Goal: Task Accomplishment & Management: Use online tool/utility

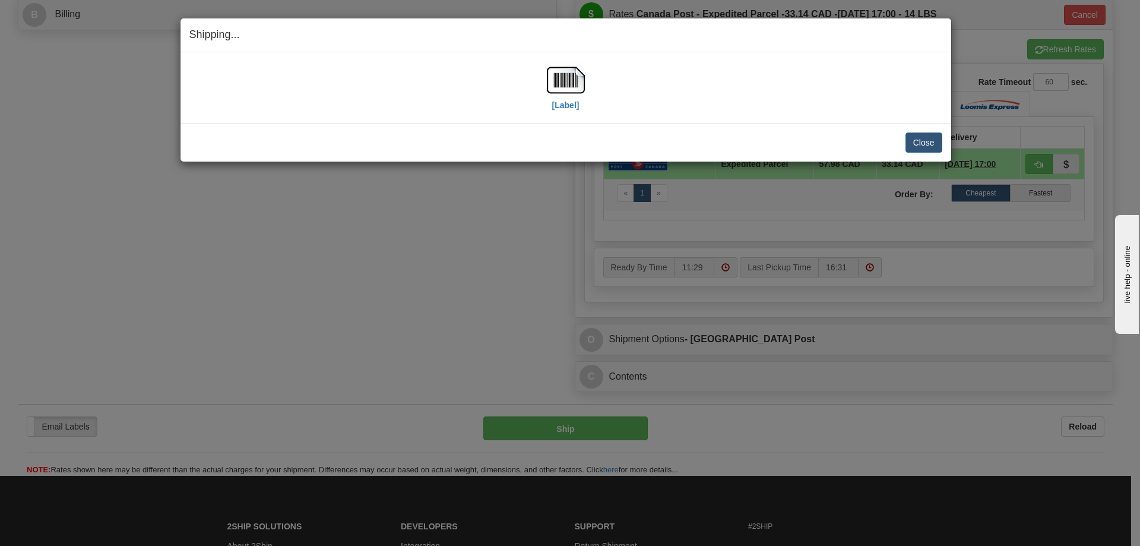
scroll to position [534, 0]
drag, startPoint x: 923, startPoint y: 140, endPoint x: 912, endPoint y: 144, distance: 12.0
click at [924, 140] on button "Close" at bounding box center [924, 142] width 37 height 20
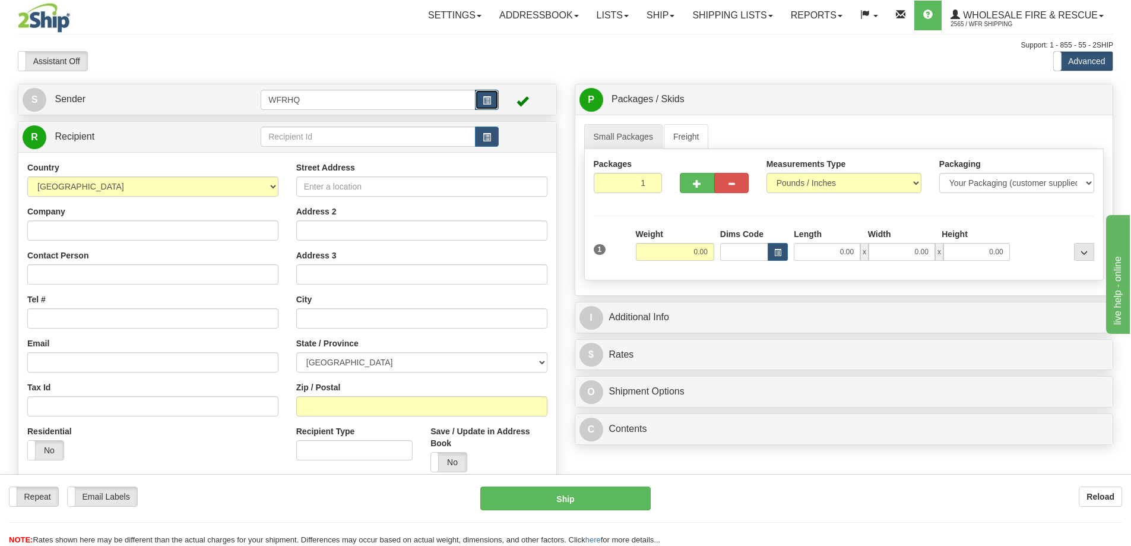
click at [489, 102] on span "button" at bounding box center [487, 101] width 8 height 8
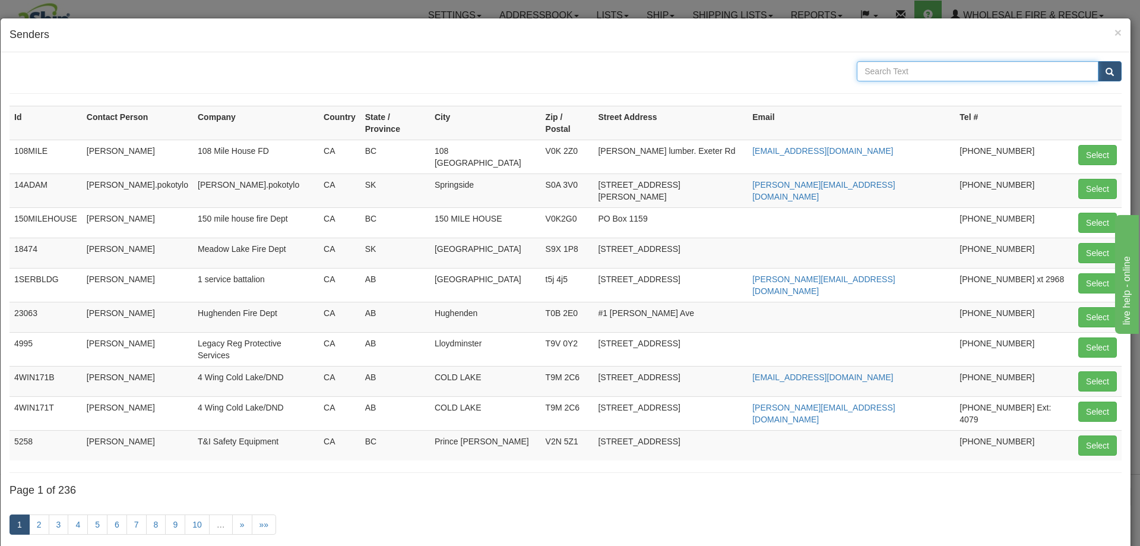
click at [894, 67] on input "text" at bounding box center [978, 71] width 242 height 20
click at [1115, 30] on span "×" at bounding box center [1118, 33] width 7 height 14
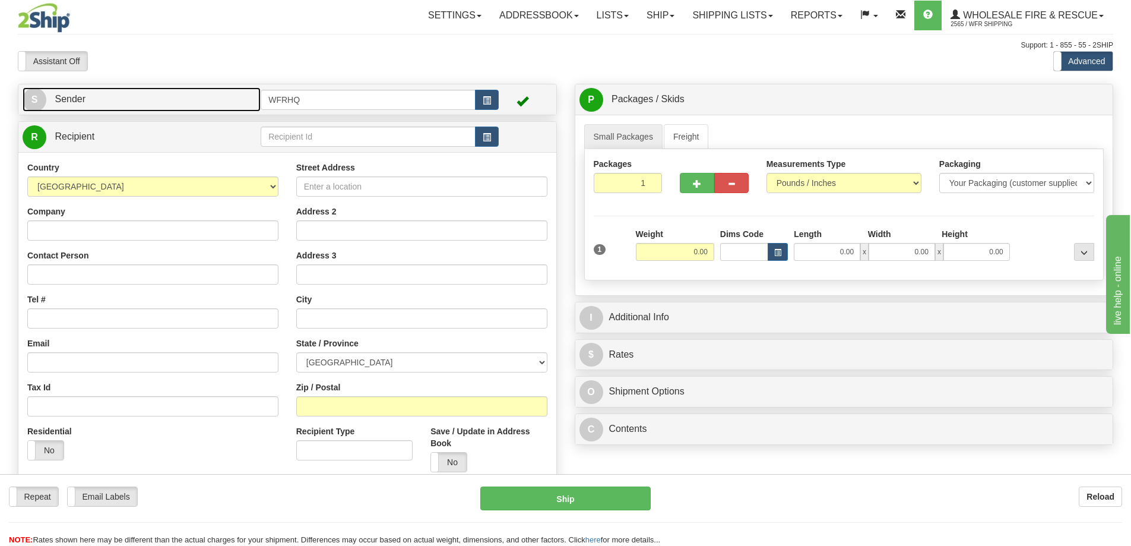
click at [156, 98] on link "S Sender" at bounding box center [142, 99] width 238 height 24
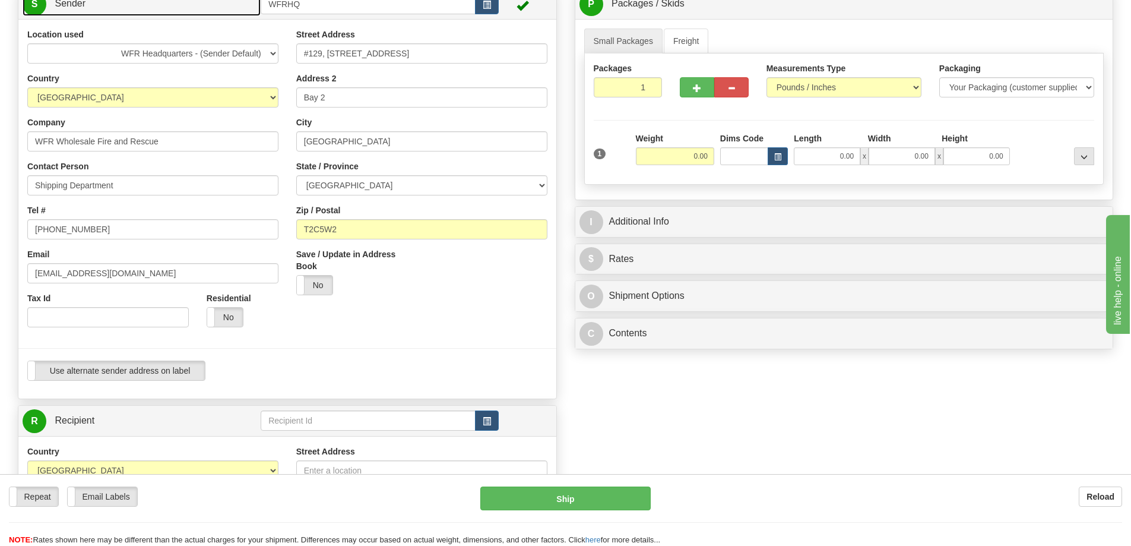
scroll to position [119, 0]
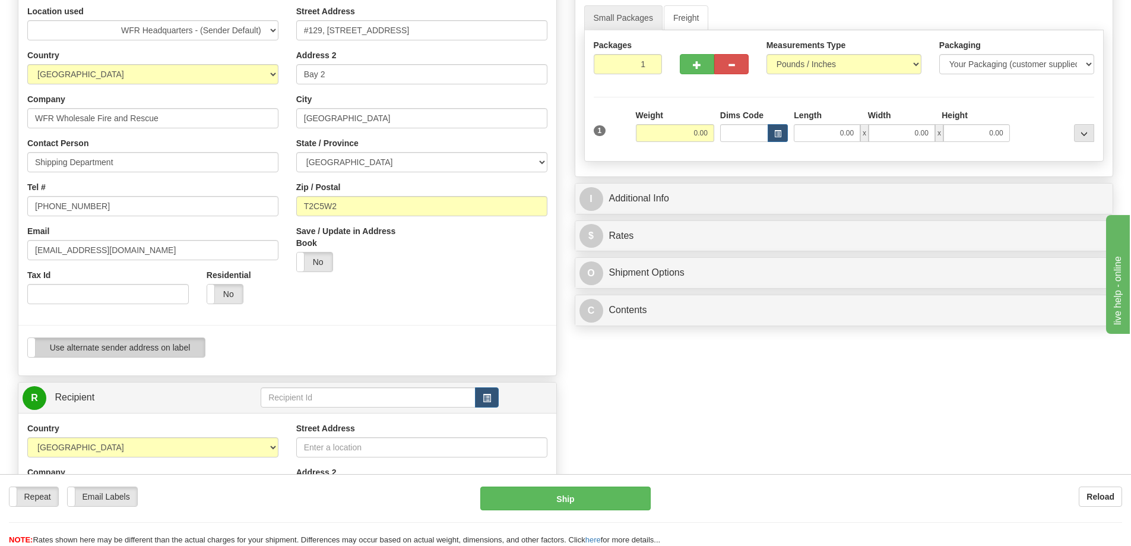
click at [124, 353] on label "Use alternate sender address on label" at bounding box center [116, 347] width 177 height 19
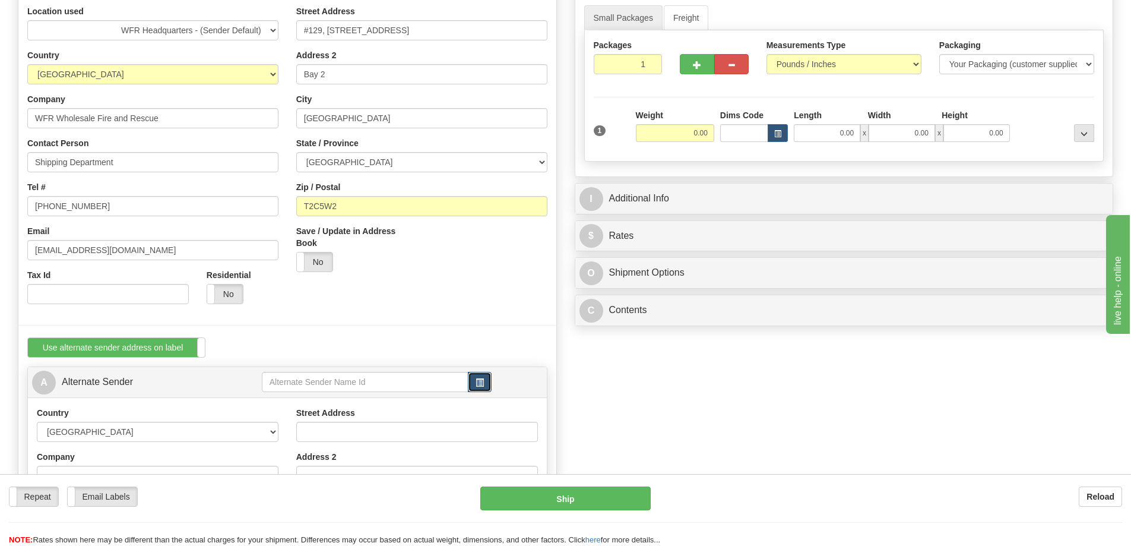
click at [483, 379] on span "button" at bounding box center [480, 383] width 8 height 8
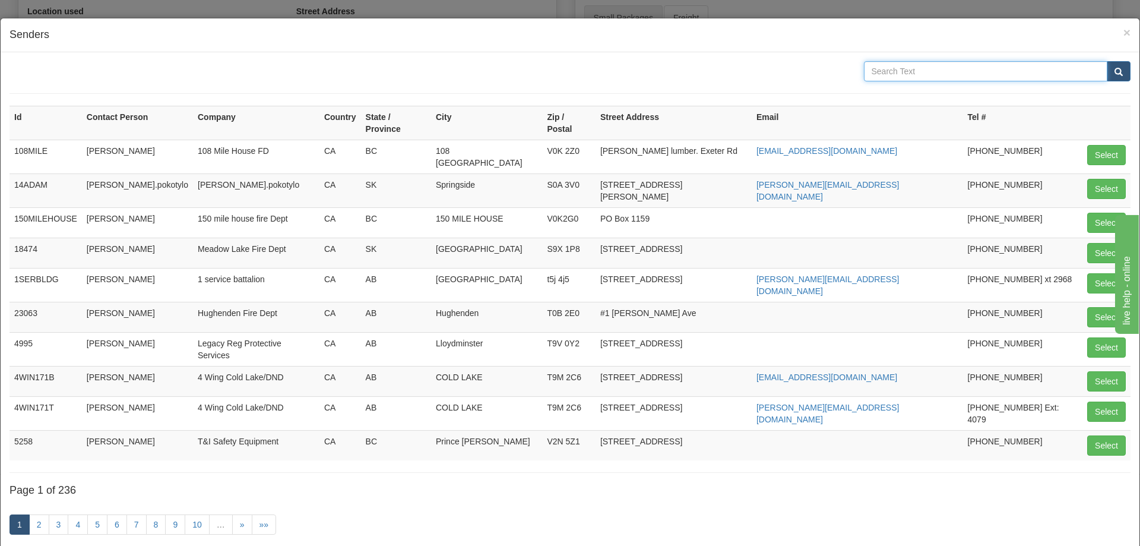
click at [933, 71] on input "text" at bounding box center [986, 71] width 244 height 20
type input "[PERSON_NAME]"
click at [1107, 61] on button "submit" at bounding box center [1119, 71] width 24 height 20
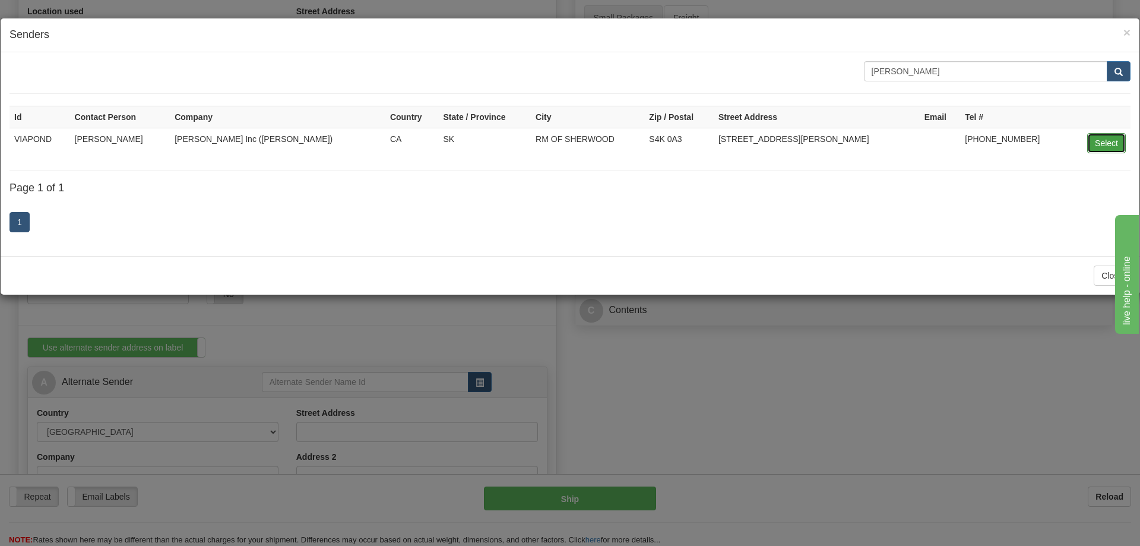
click at [1101, 148] on button "Select" at bounding box center [1106, 143] width 39 height 20
type input "VIAPOND"
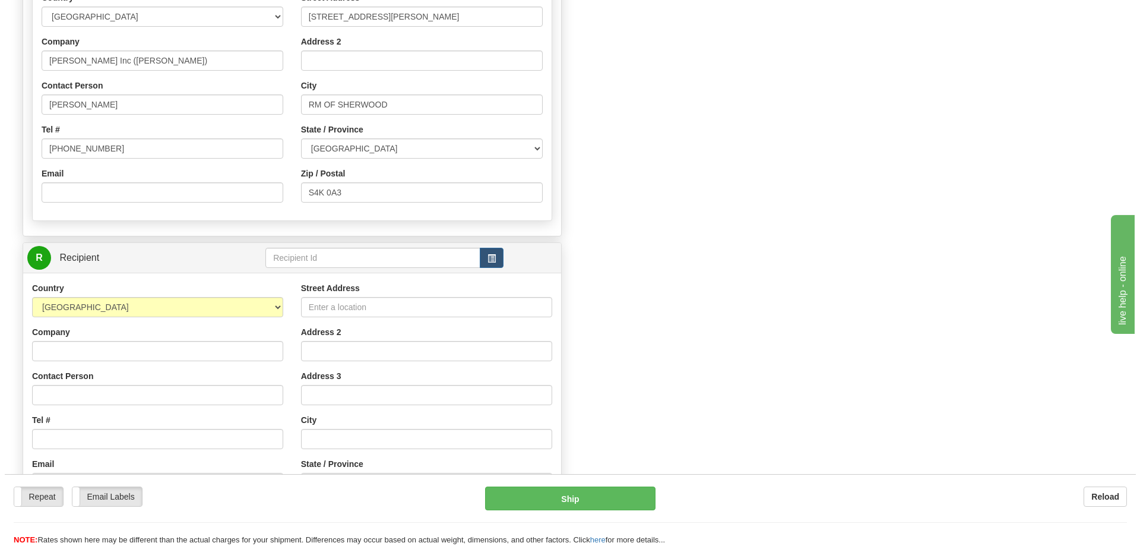
scroll to position [534, 0]
click at [493, 253] on button "button" at bounding box center [487, 257] width 24 height 20
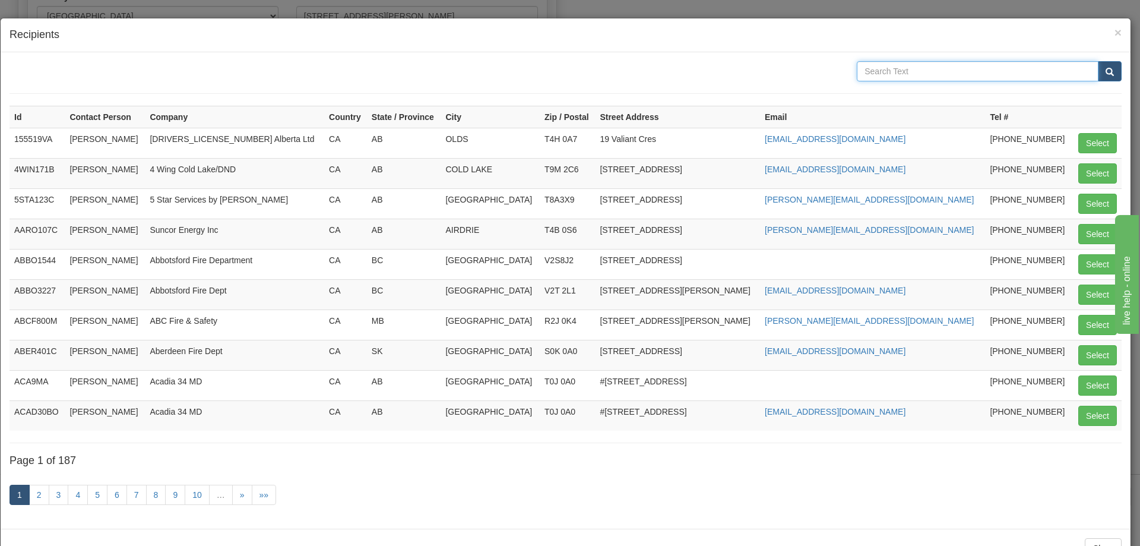
click at [897, 72] on input "text" at bounding box center [978, 71] width 242 height 20
type input "WFR"
click at [1098, 61] on button "submit" at bounding box center [1110, 71] width 24 height 20
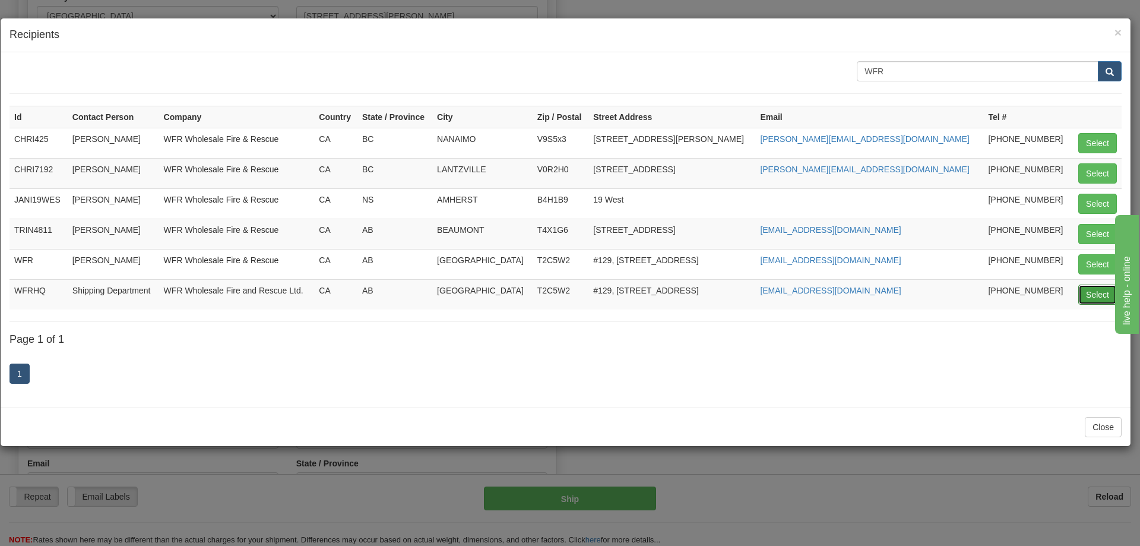
click at [1096, 294] on button "Select" at bounding box center [1097, 294] width 39 height 20
type input "WFRHQ"
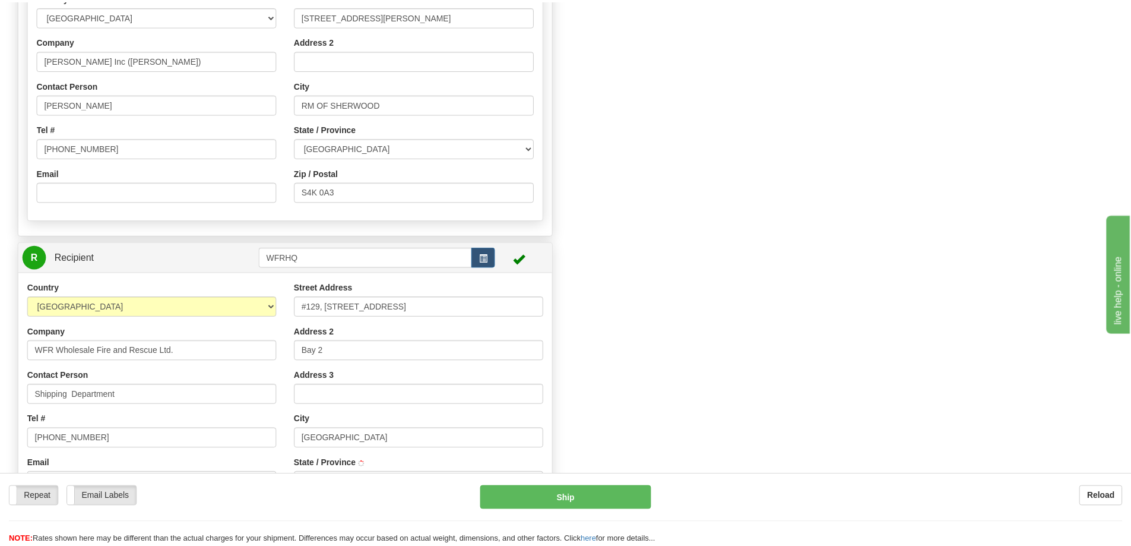
scroll to position [0, 0]
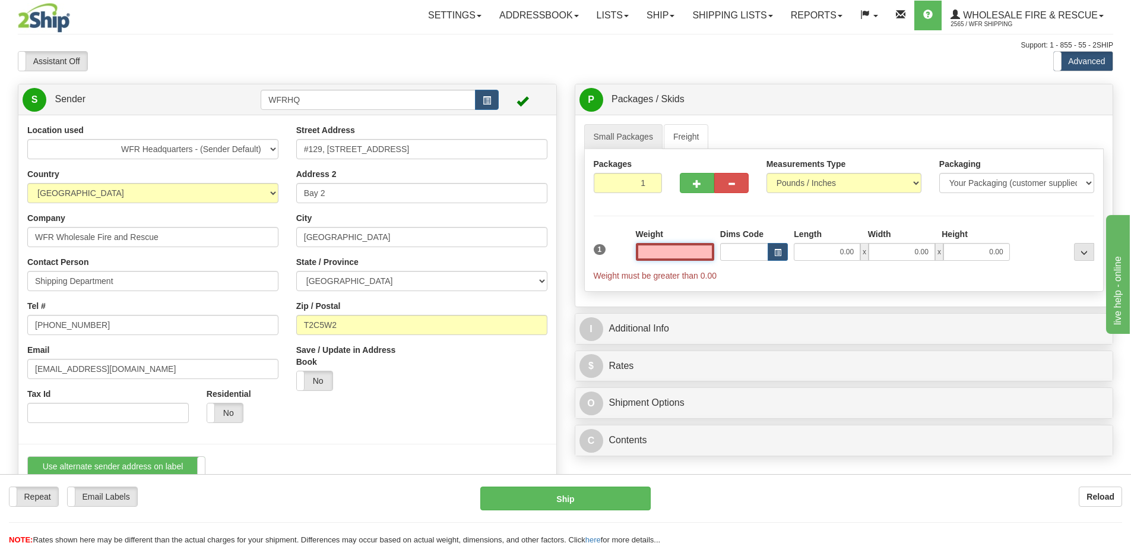
type input "[GEOGRAPHIC_DATA]"
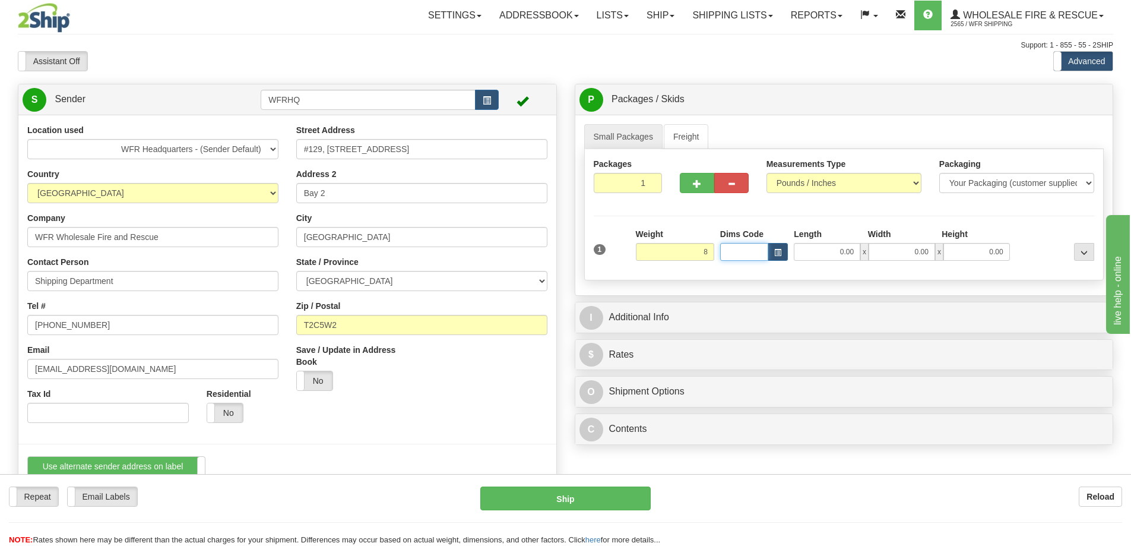
type input "8.00"
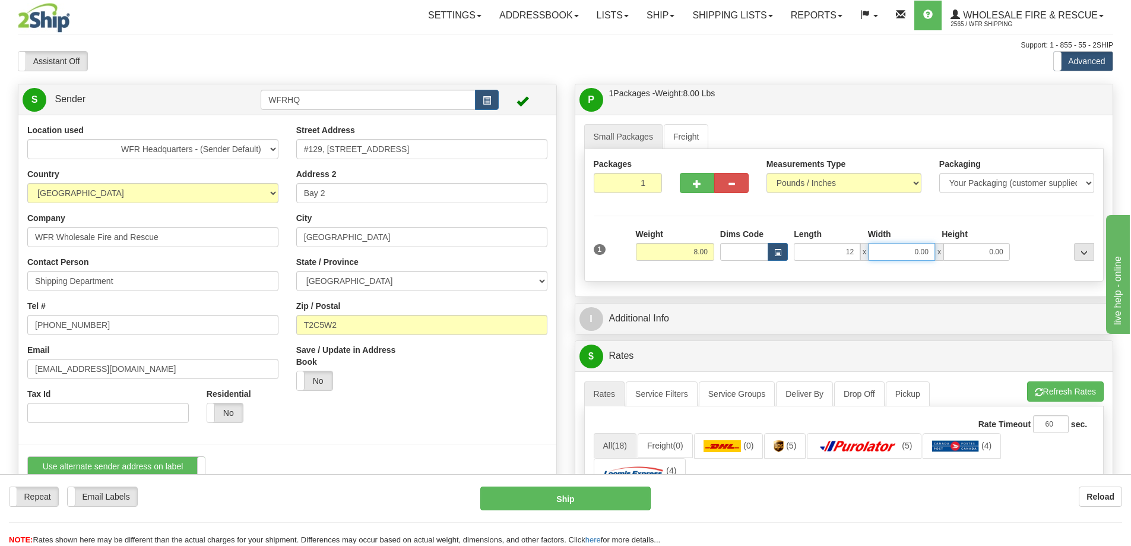
type input "12.00"
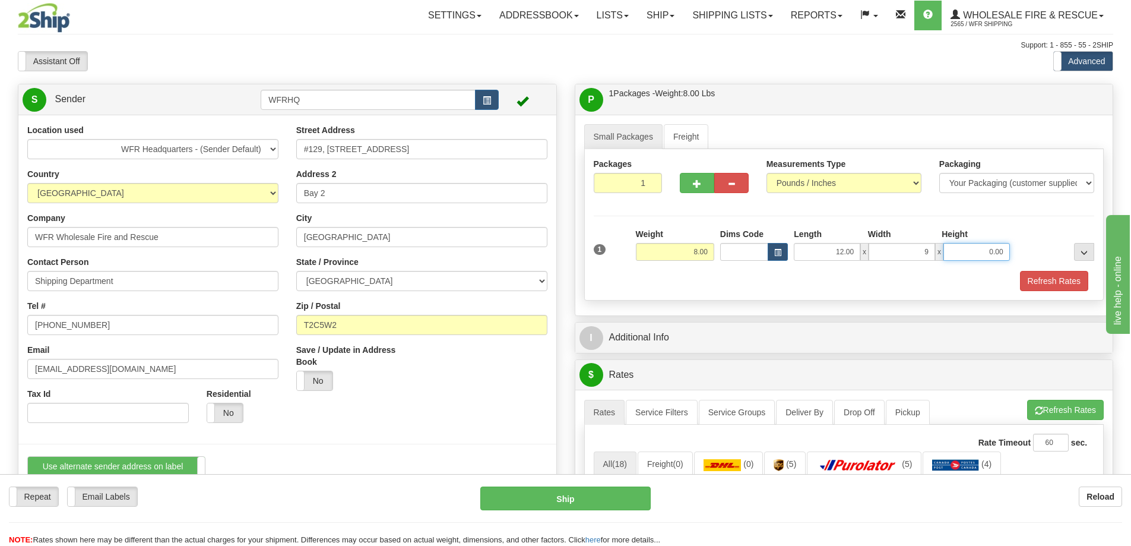
type input "9.00"
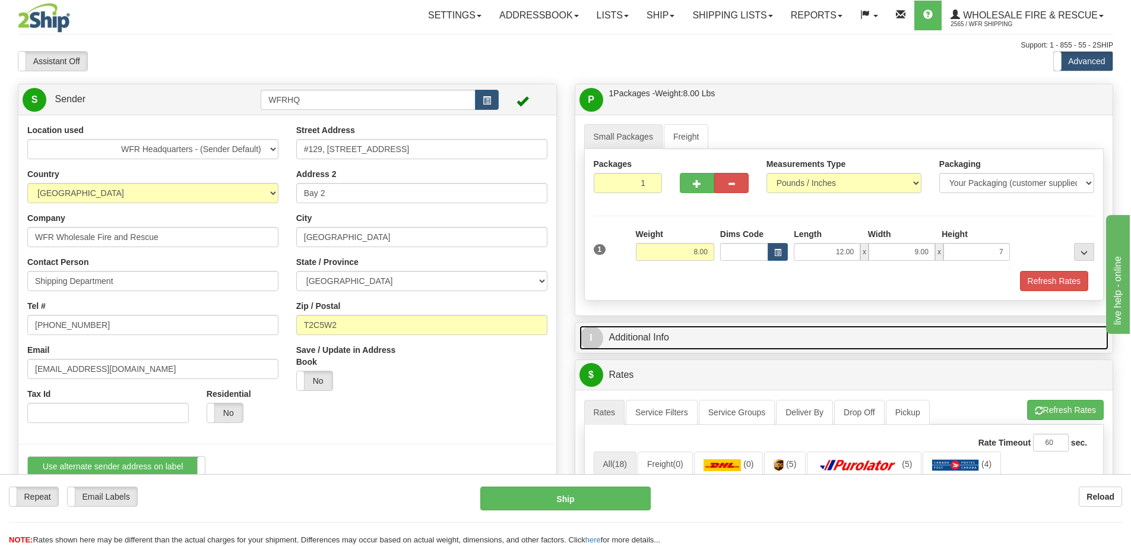
type input "7.00"
click at [644, 334] on link "I Additional Info" at bounding box center [845, 337] width 530 height 24
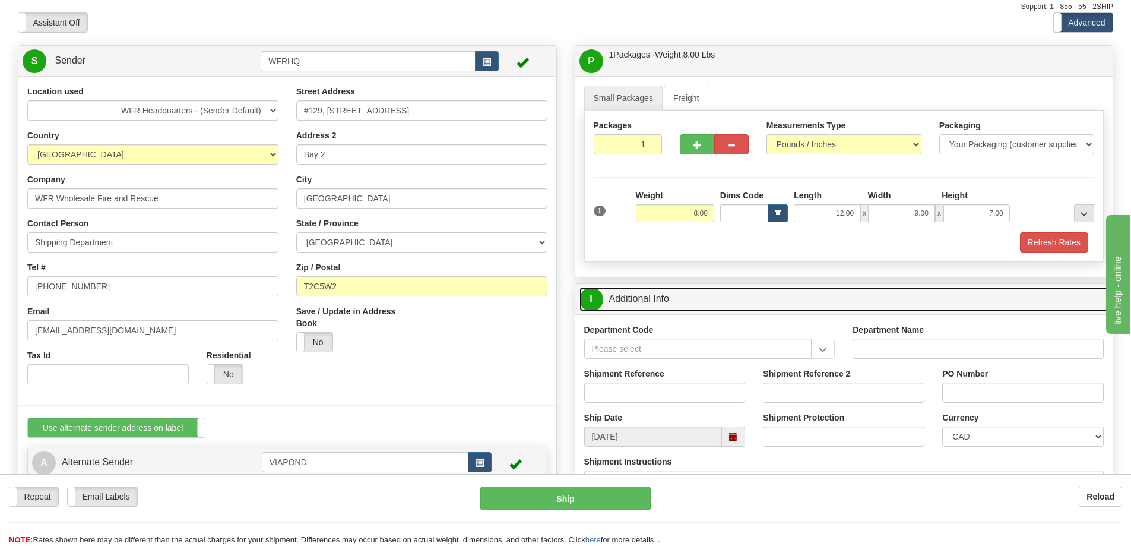
scroll to position [59, 0]
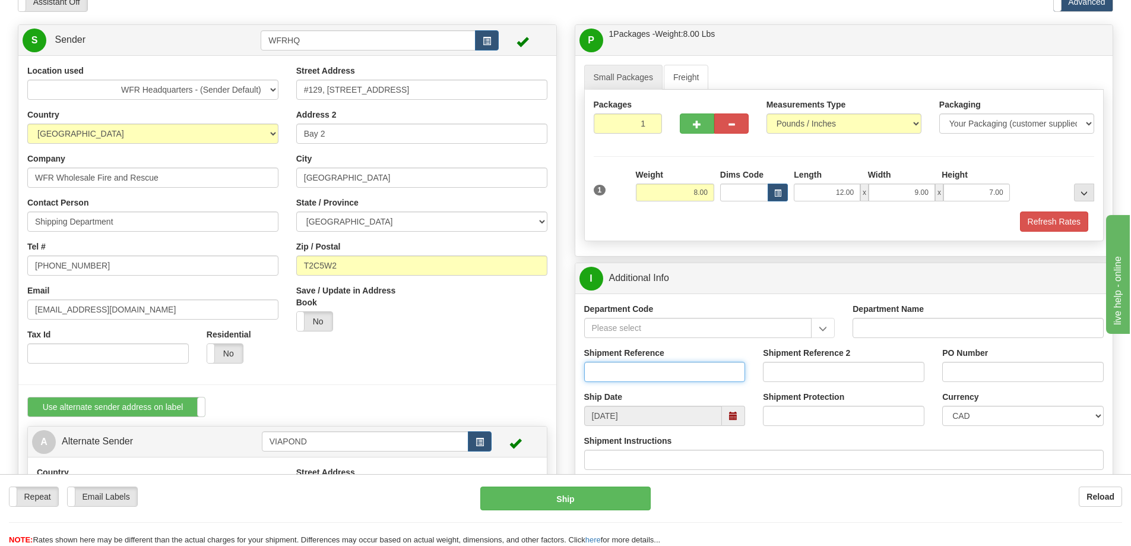
click at [661, 373] on input "Shipment Reference" at bounding box center [665, 372] width 162 height 20
type input "RMA/2025/00251"
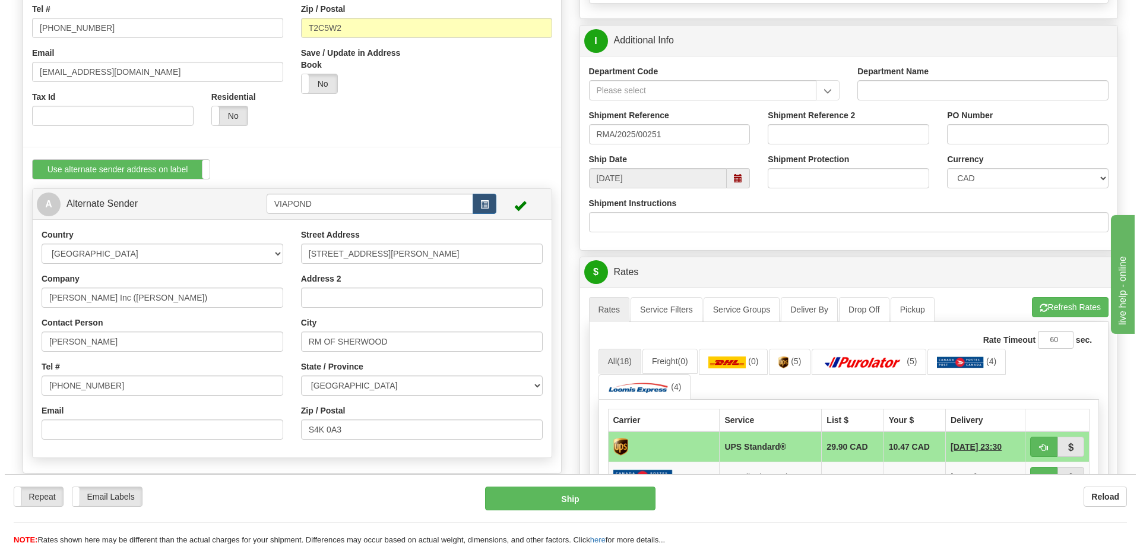
scroll to position [356, 0]
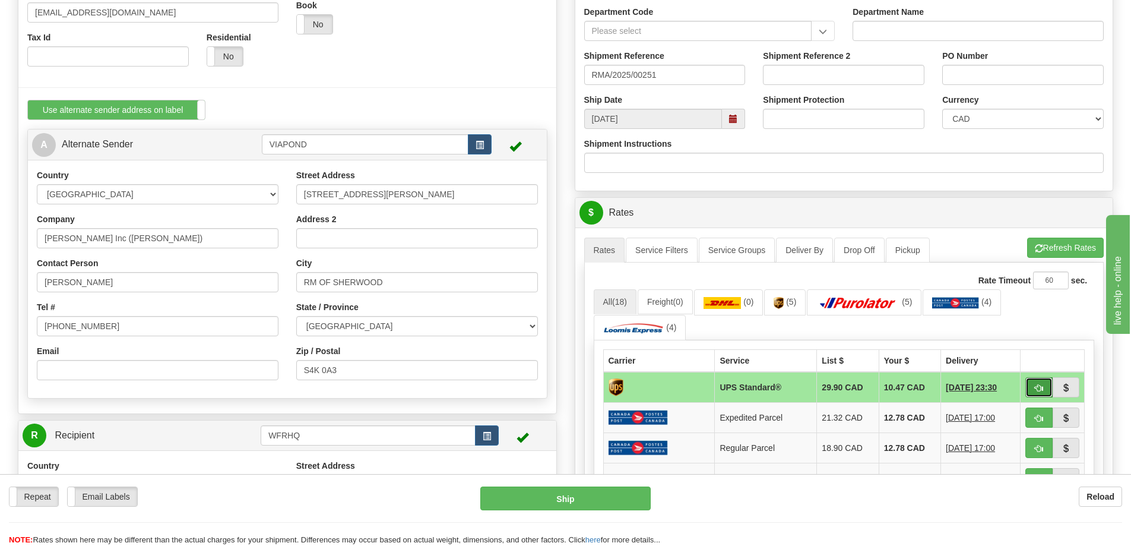
click at [1039, 389] on span "button" at bounding box center [1039, 388] width 8 height 8
type input "11"
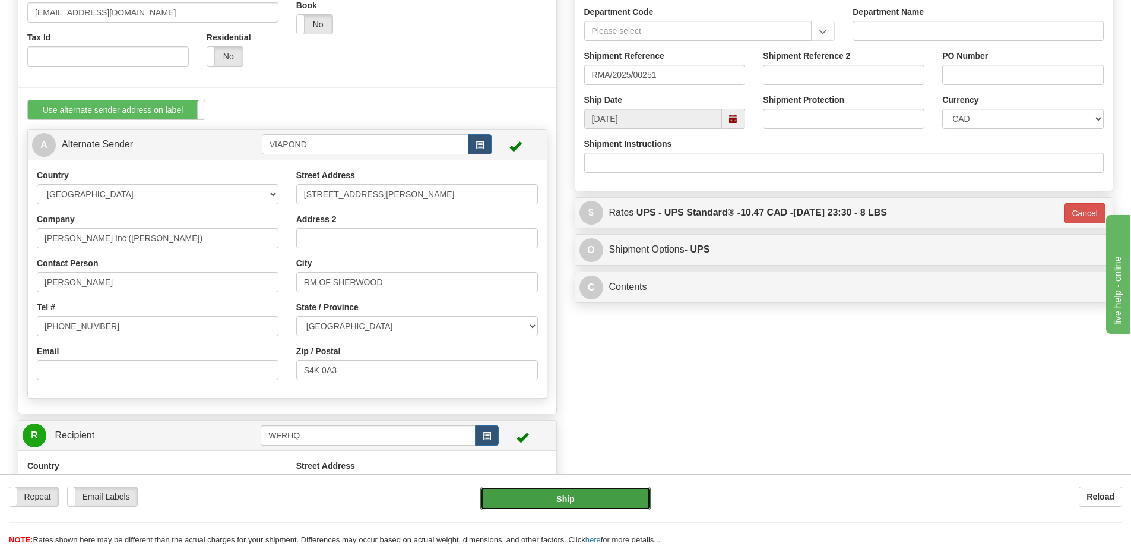
click at [560, 498] on button "Ship" at bounding box center [565, 498] width 170 height 24
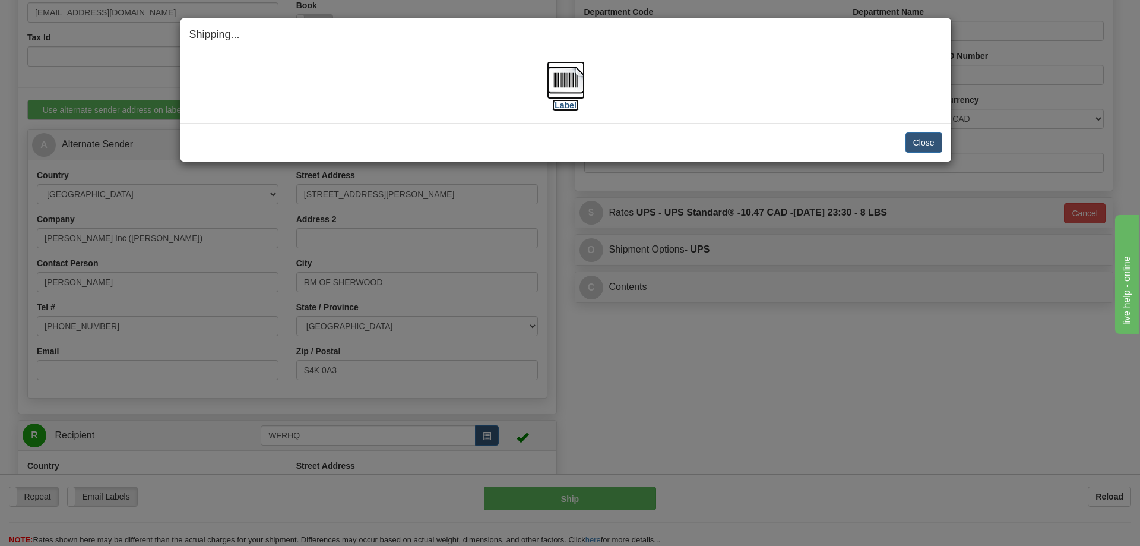
click at [568, 88] on img at bounding box center [566, 80] width 38 height 38
